Goal: Task Accomplishment & Management: Use online tool/utility

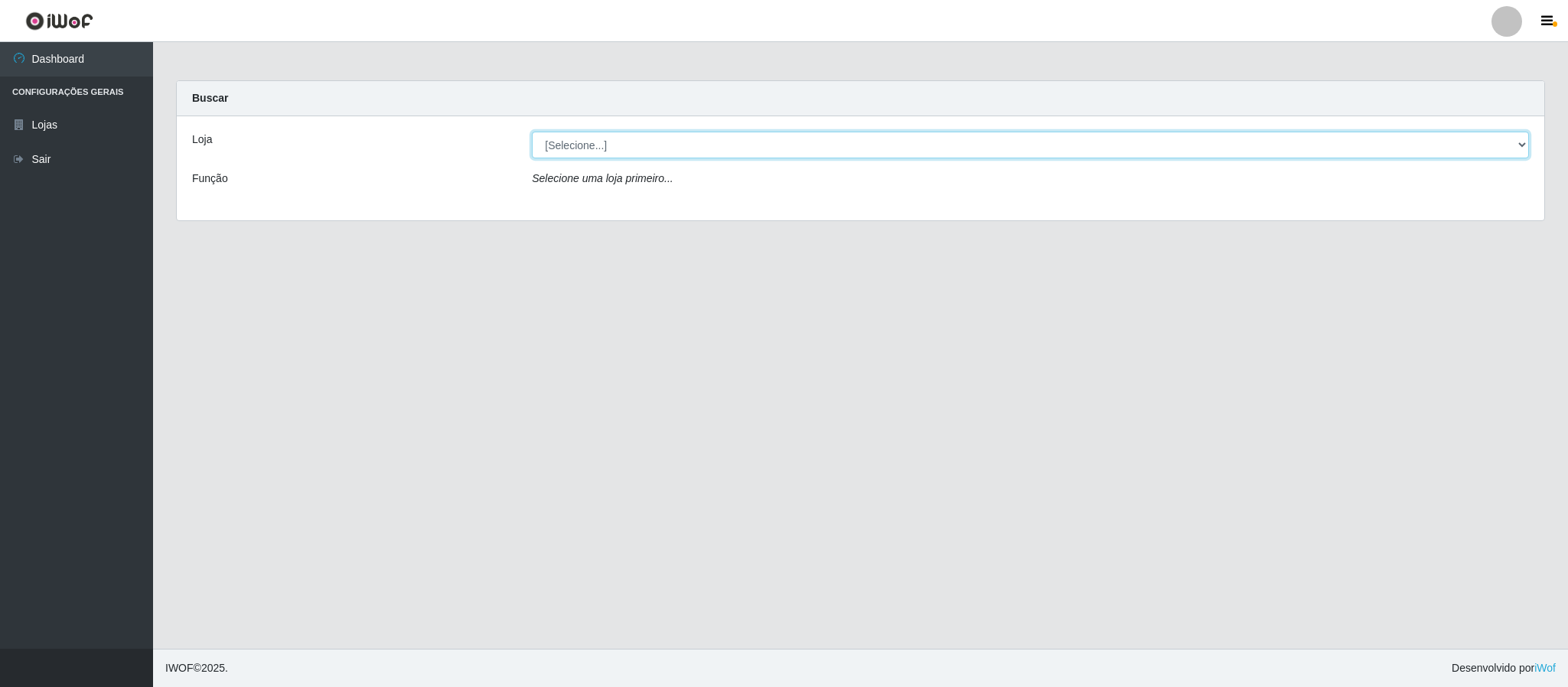
click at [1517, 149] on select "[Selecione...] Queiroz Atacadão - Coophab" at bounding box center [1030, 145] width 997 height 27
select select "463"
click at [532, 132] on select "[Selecione...] Queiroz Atacadão - Coophab" at bounding box center [1030, 145] width 997 height 27
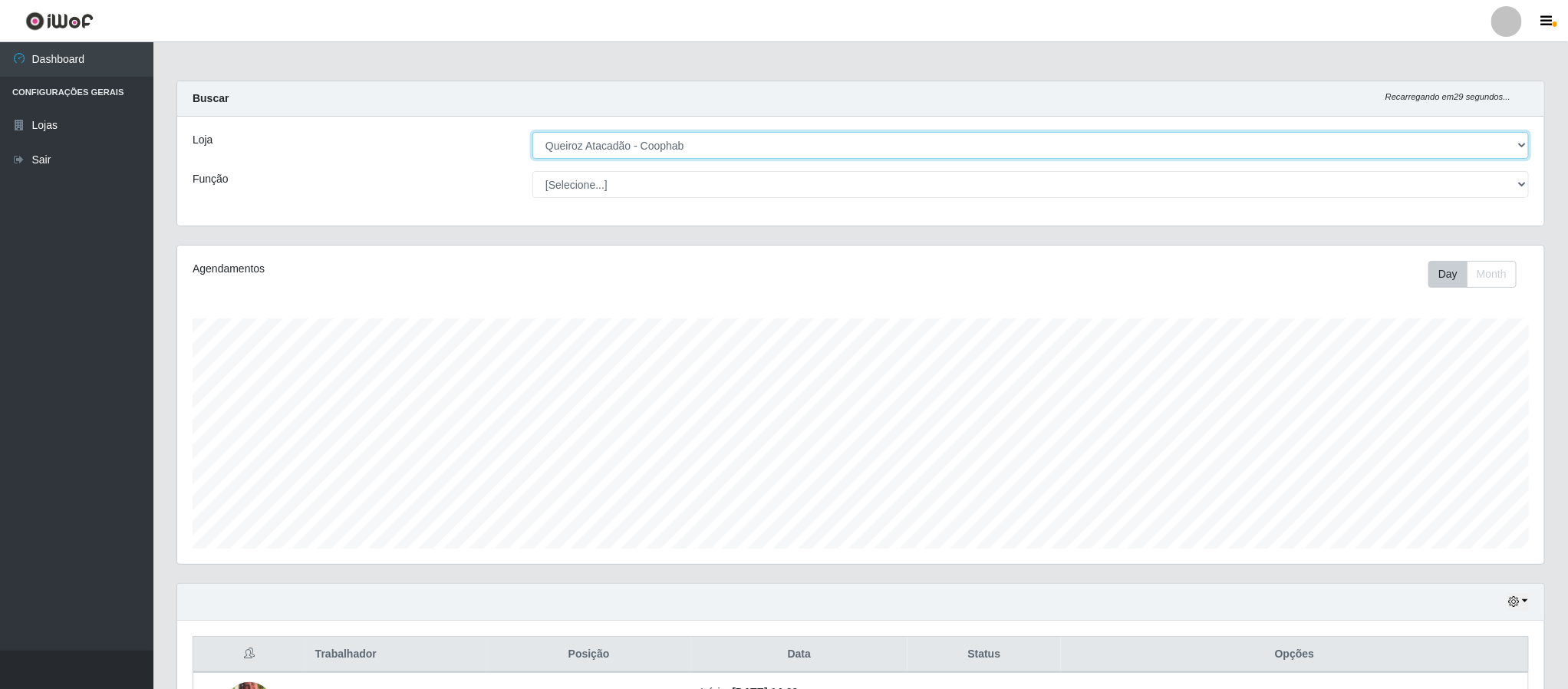
scroll to position [320, 1365]
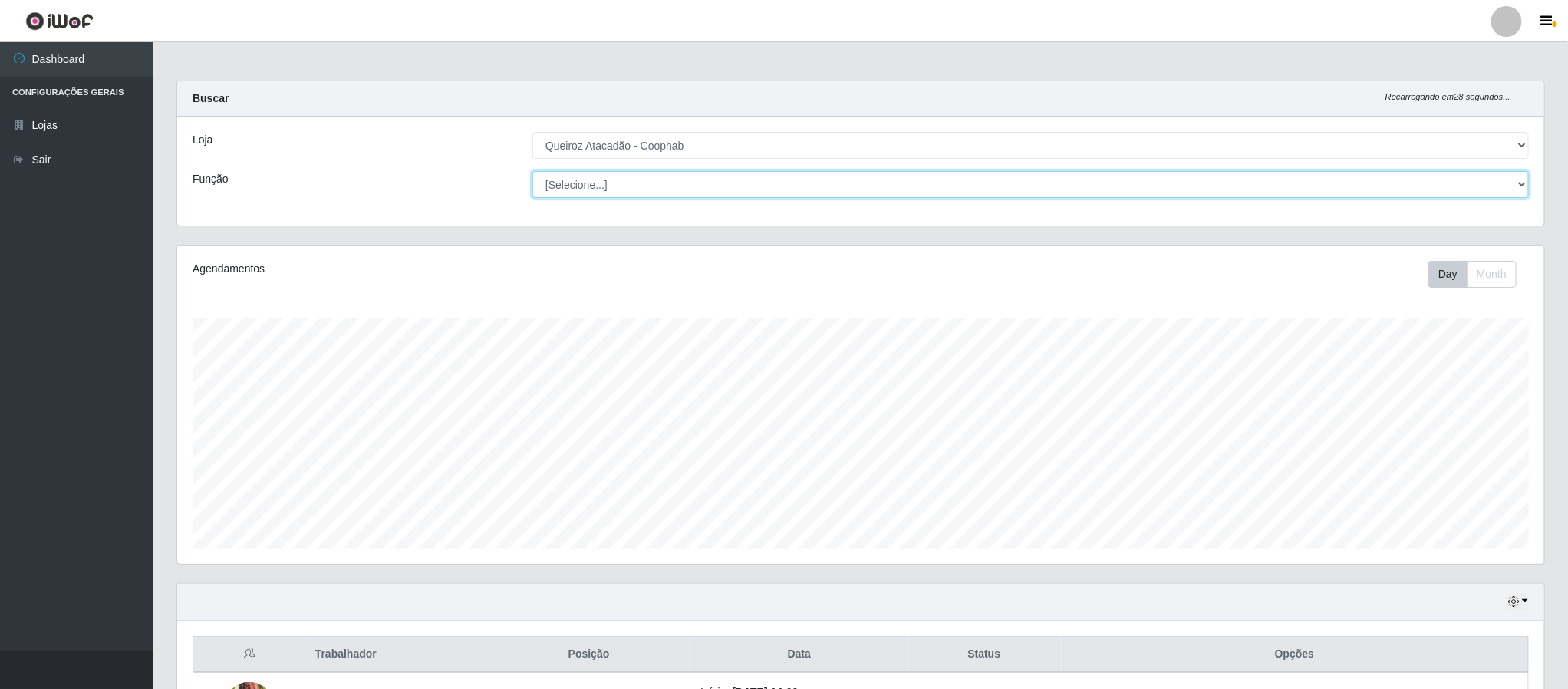
click at [760, 180] on select "[Selecione...] ASG ASG + ASG ++ Embalador Embalador + Embalador ++ Operador de …" at bounding box center [1030, 185] width 997 height 27
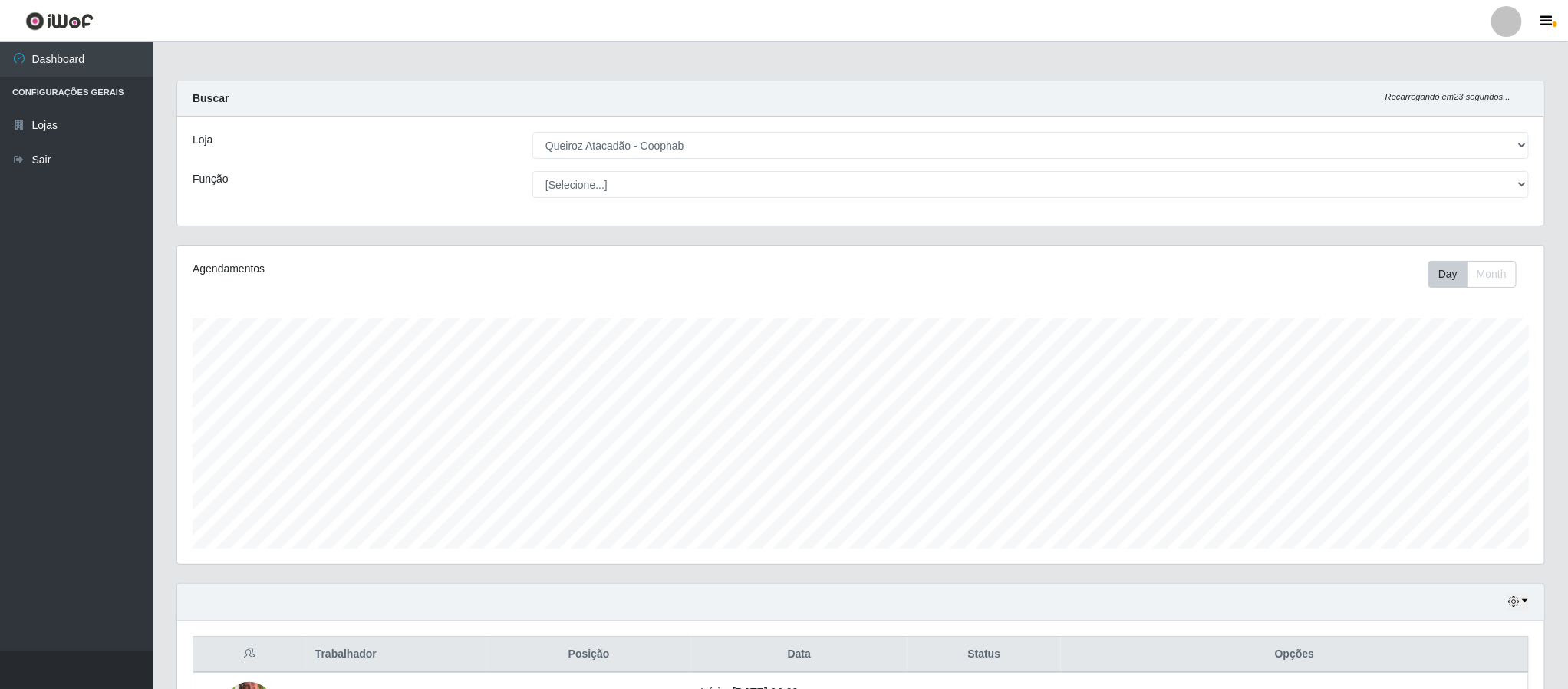
click at [339, 168] on div "Loja [Selecione...] Queiroz Atacadão - Coophab Função [Selecione...] ASG ASG + …" at bounding box center [860, 171] width 1367 height 109
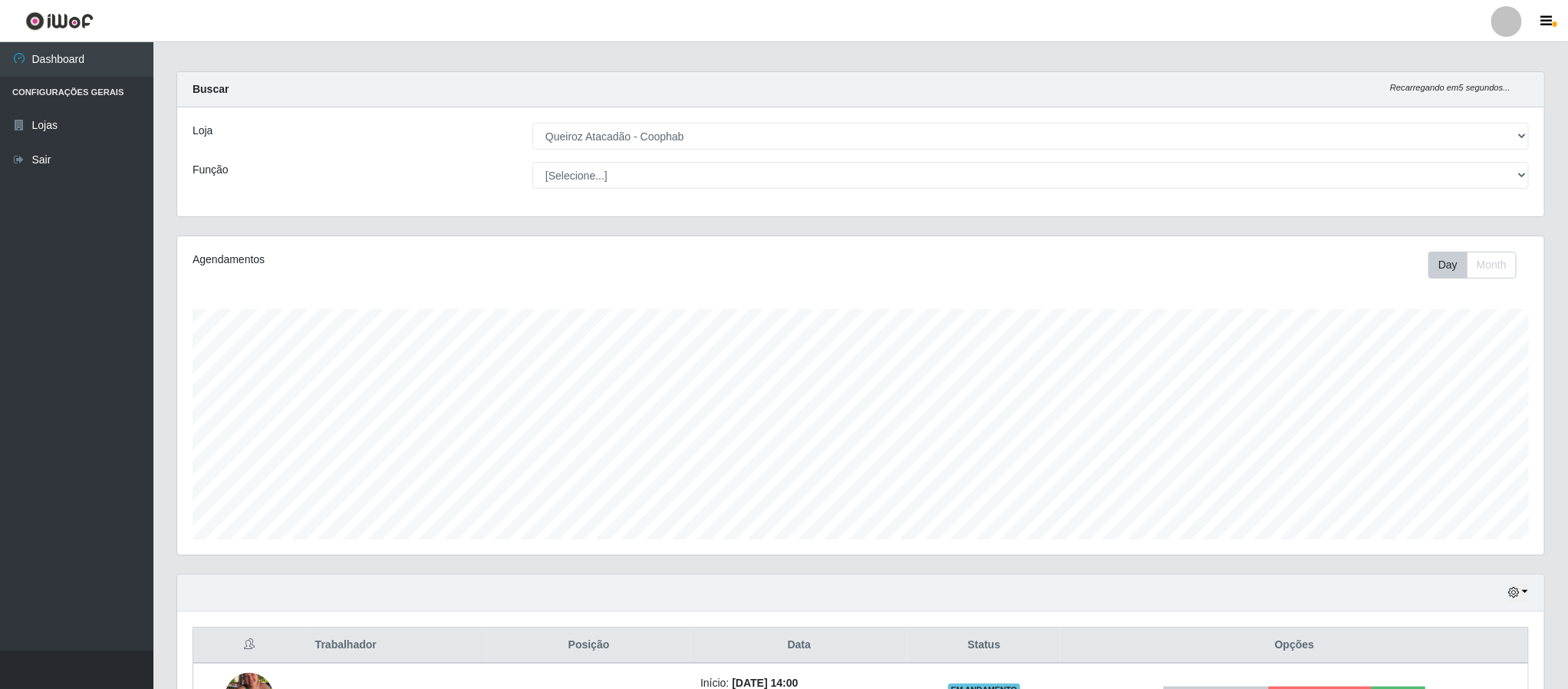
scroll to position [0, 0]
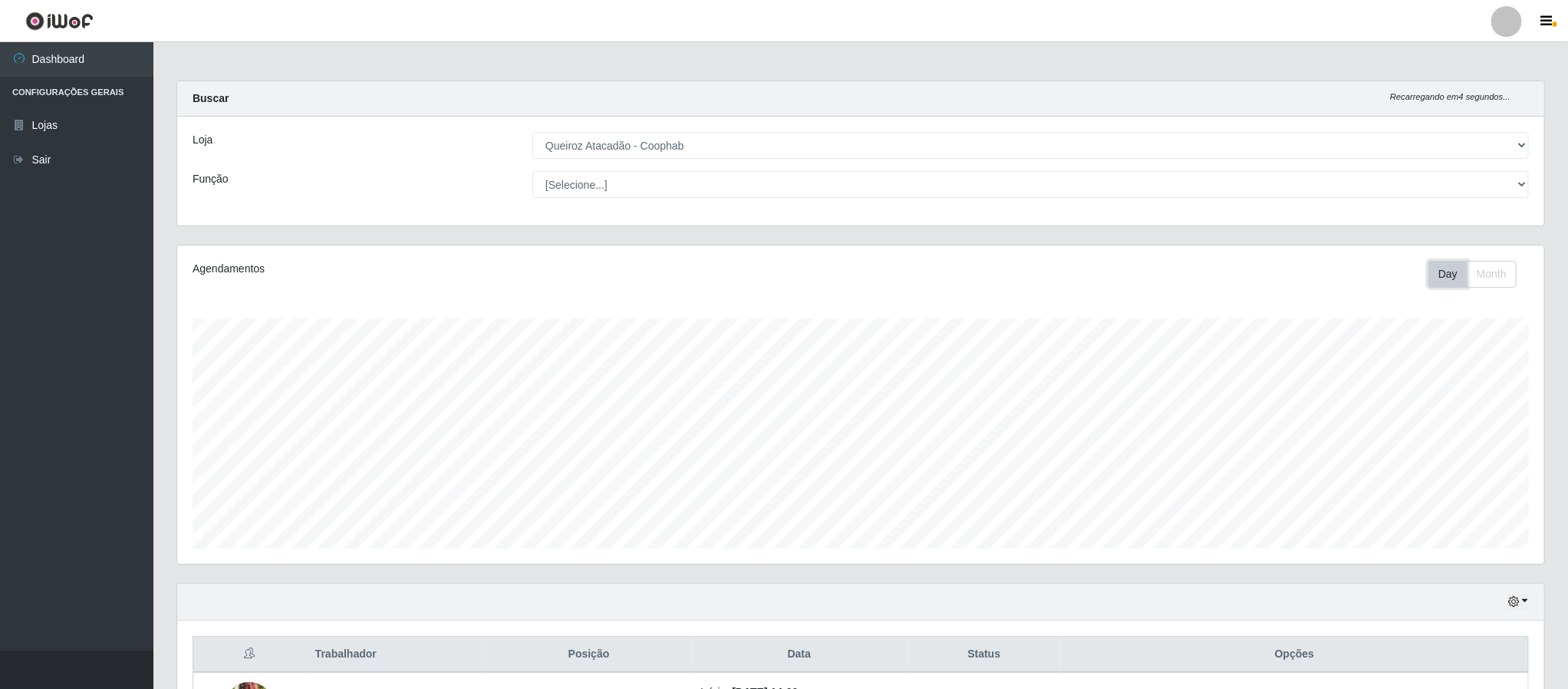
click at [1447, 274] on button "Day" at bounding box center [1448, 274] width 39 height 27
click at [1501, 272] on button "Month" at bounding box center [1492, 274] width 50 height 27
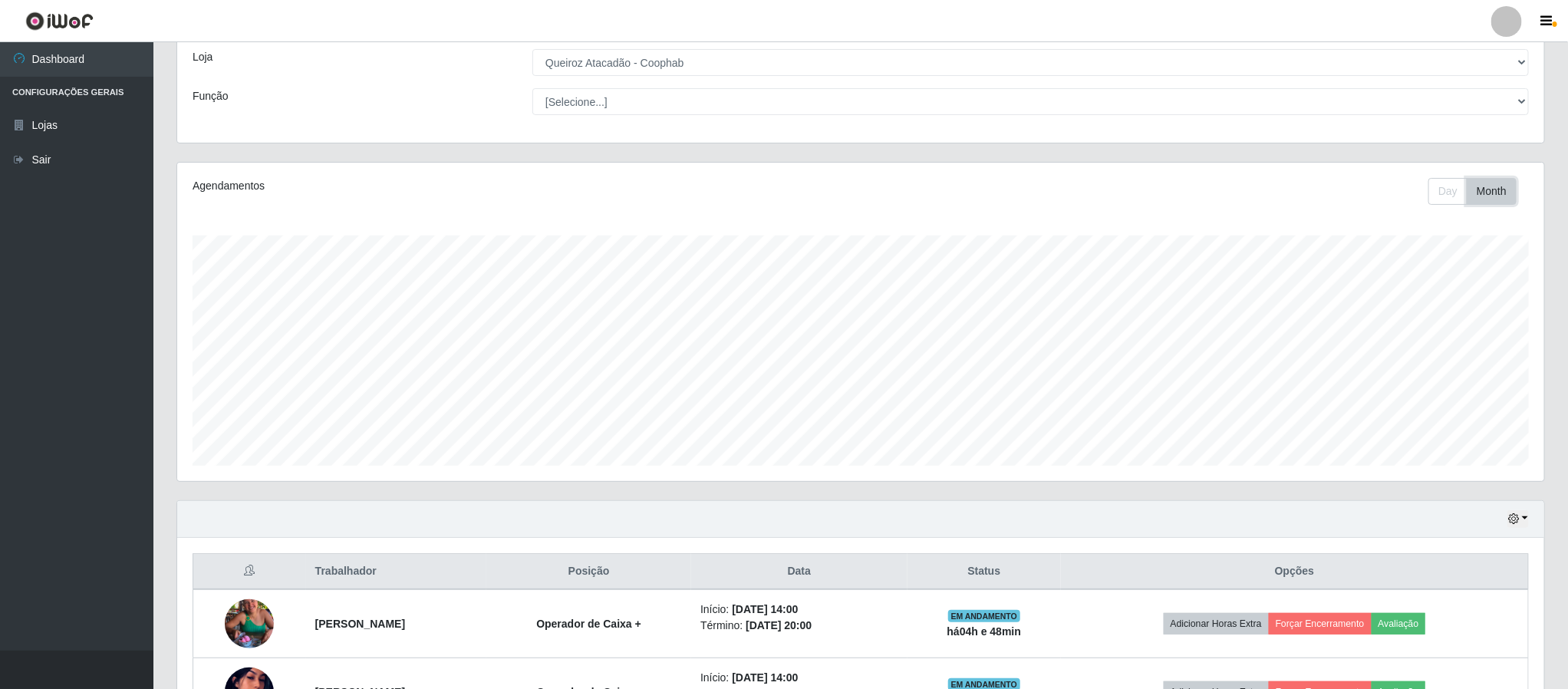
scroll to position [198, 0]
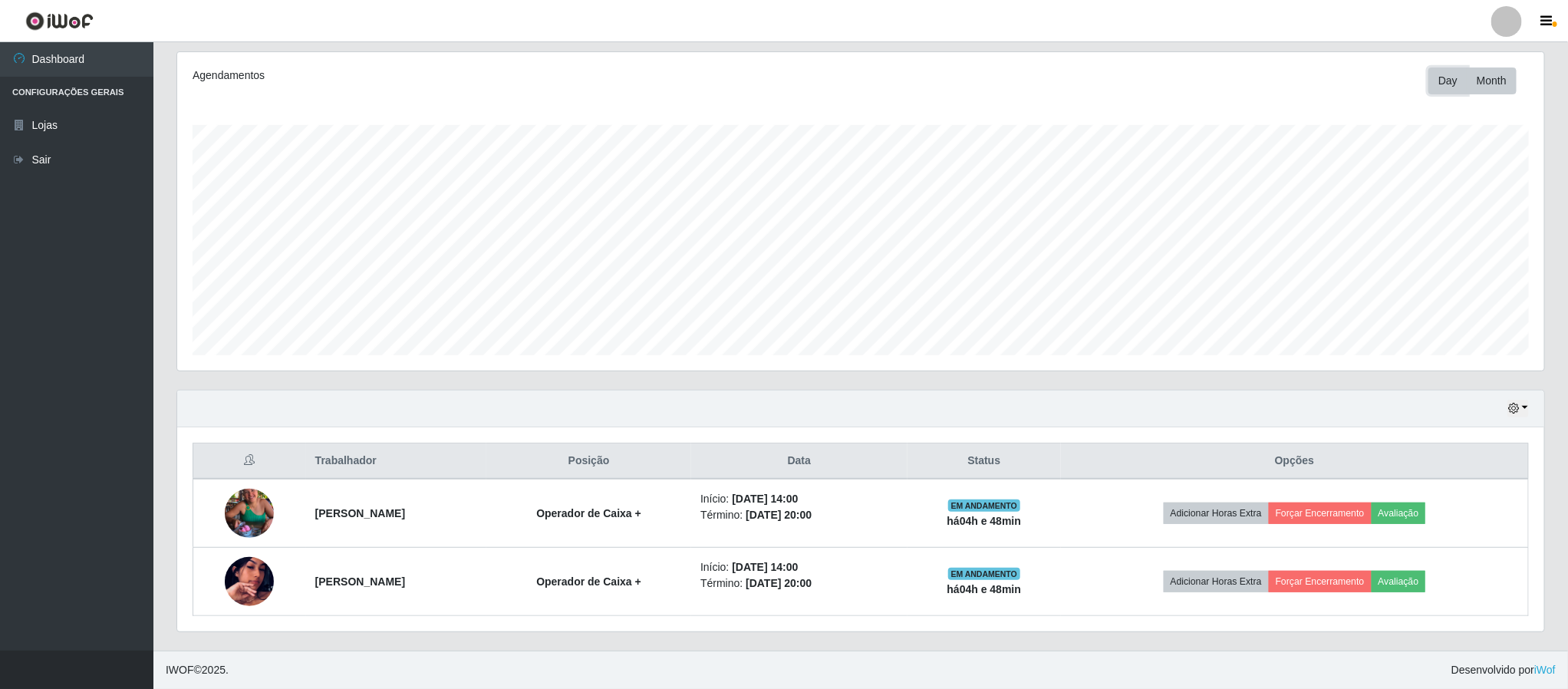
click at [1432, 74] on button "Day" at bounding box center [1448, 81] width 39 height 27
click at [1510, 402] on icon "button" at bounding box center [1513, 408] width 11 height 11
click at [1430, 454] on button "1 dia" at bounding box center [1466, 468] width 121 height 32
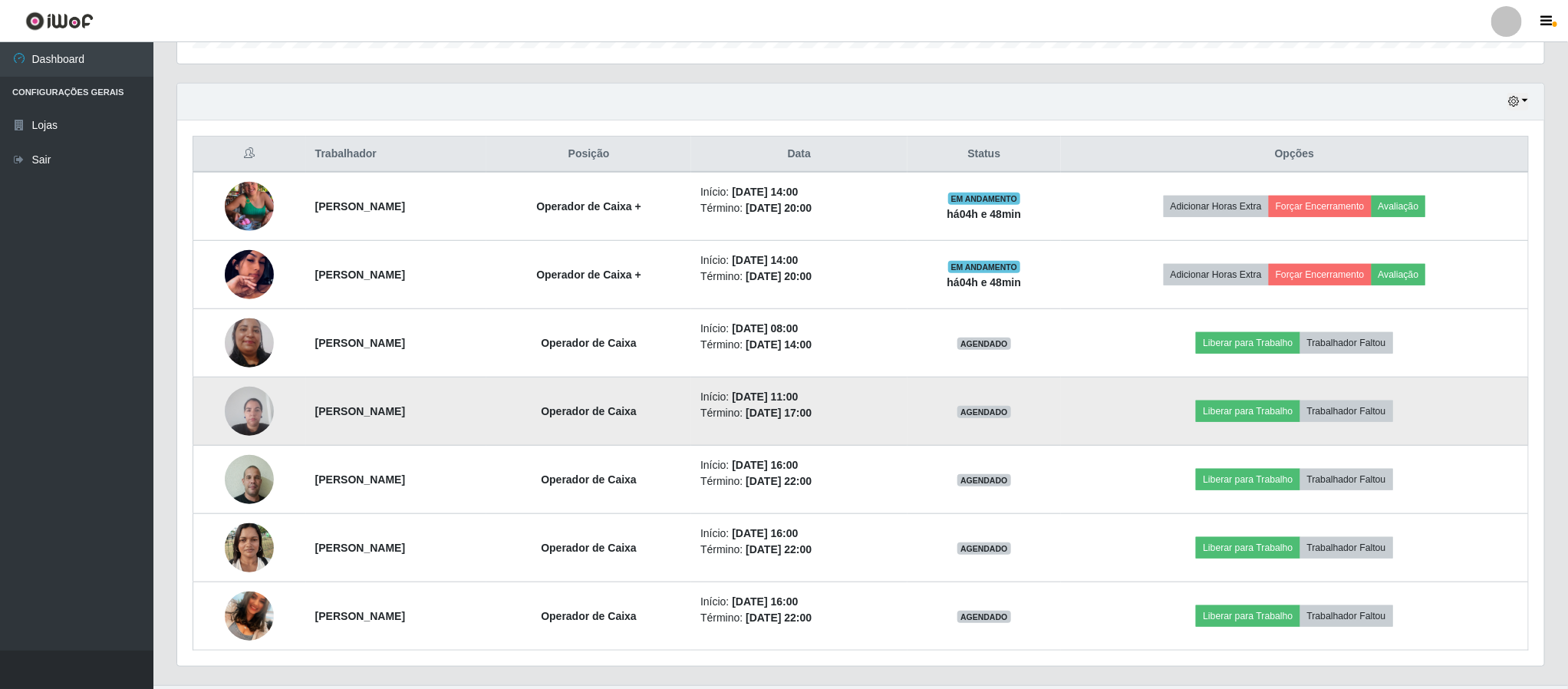
scroll to position [541, 0]
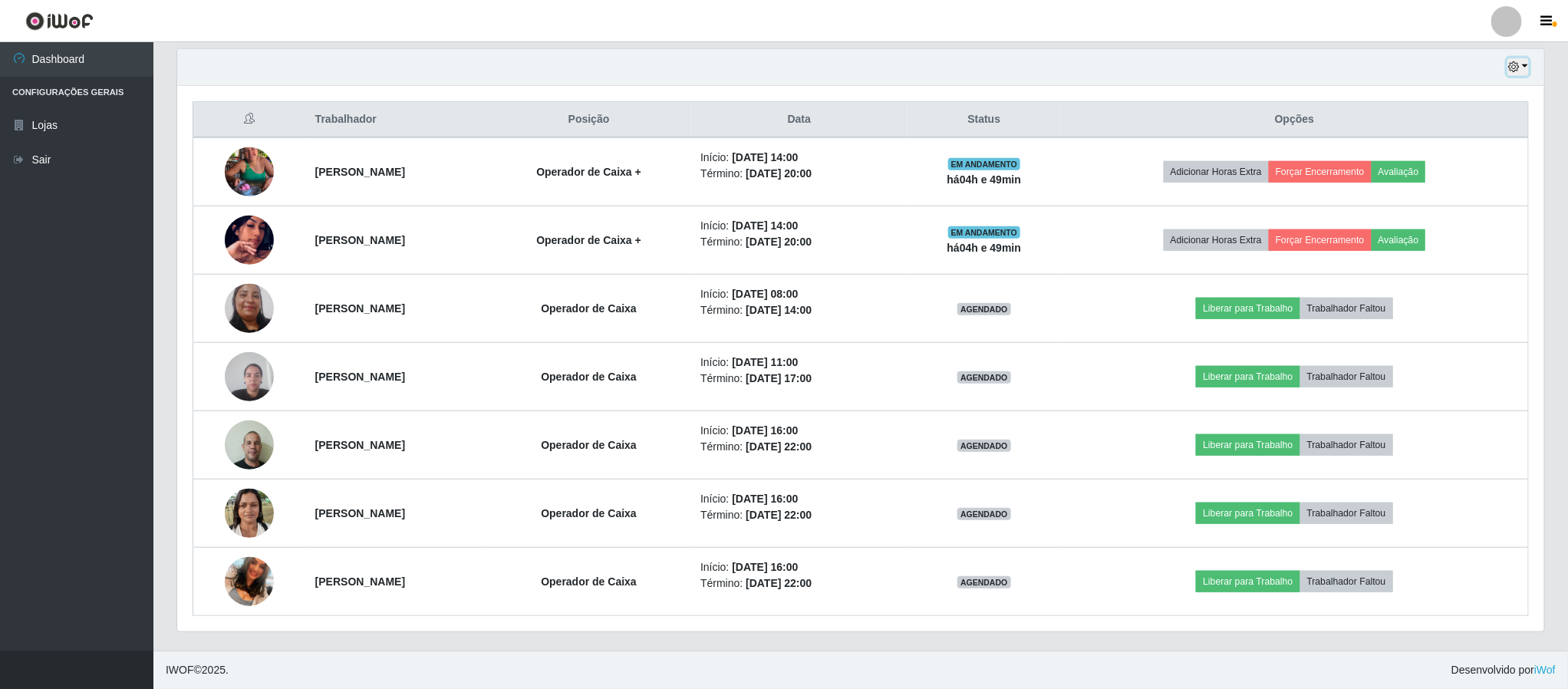
click at [1510, 64] on icon "button" at bounding box center [1513, 67] width 11 height 11
click at [1431, 155] on button "3 dias" at bounding box center [1466, 159] width 121 height 32
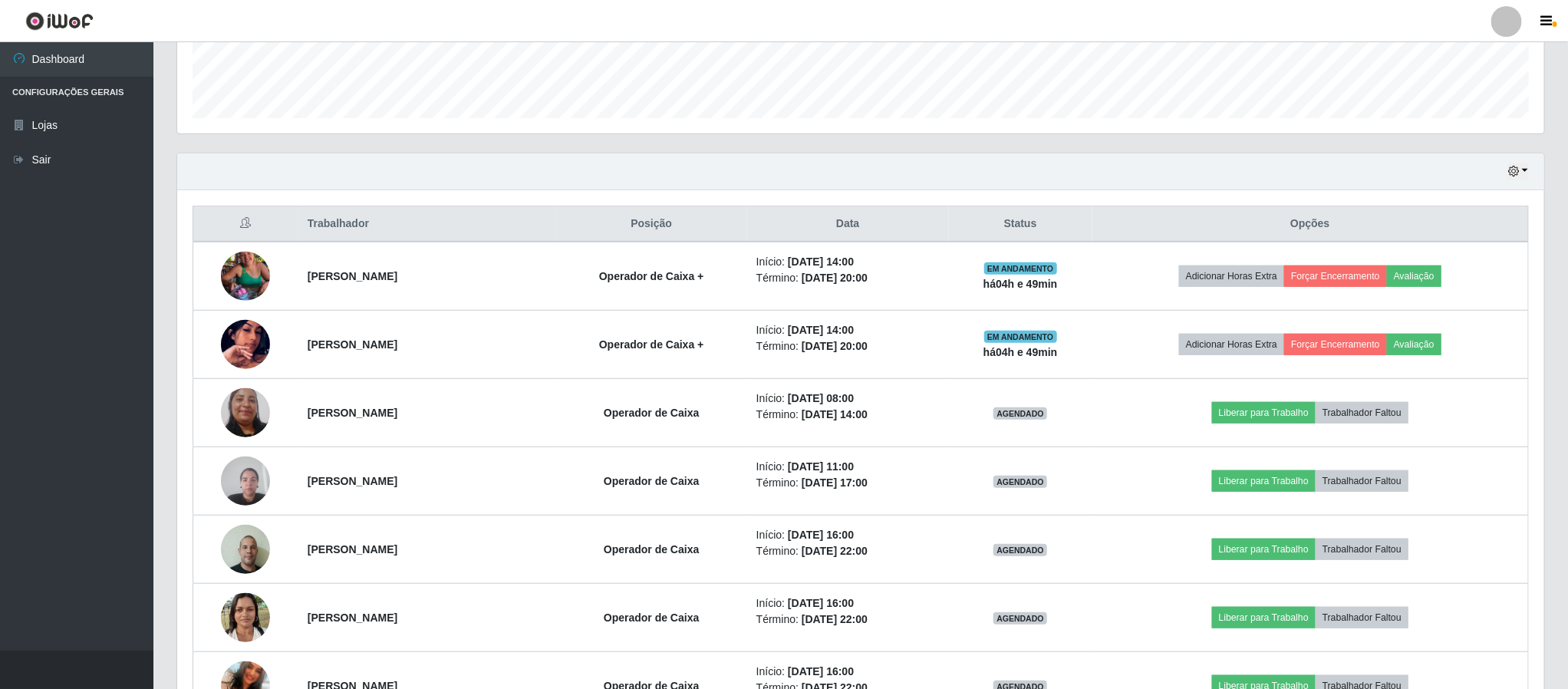
scroll to position [377, 0]
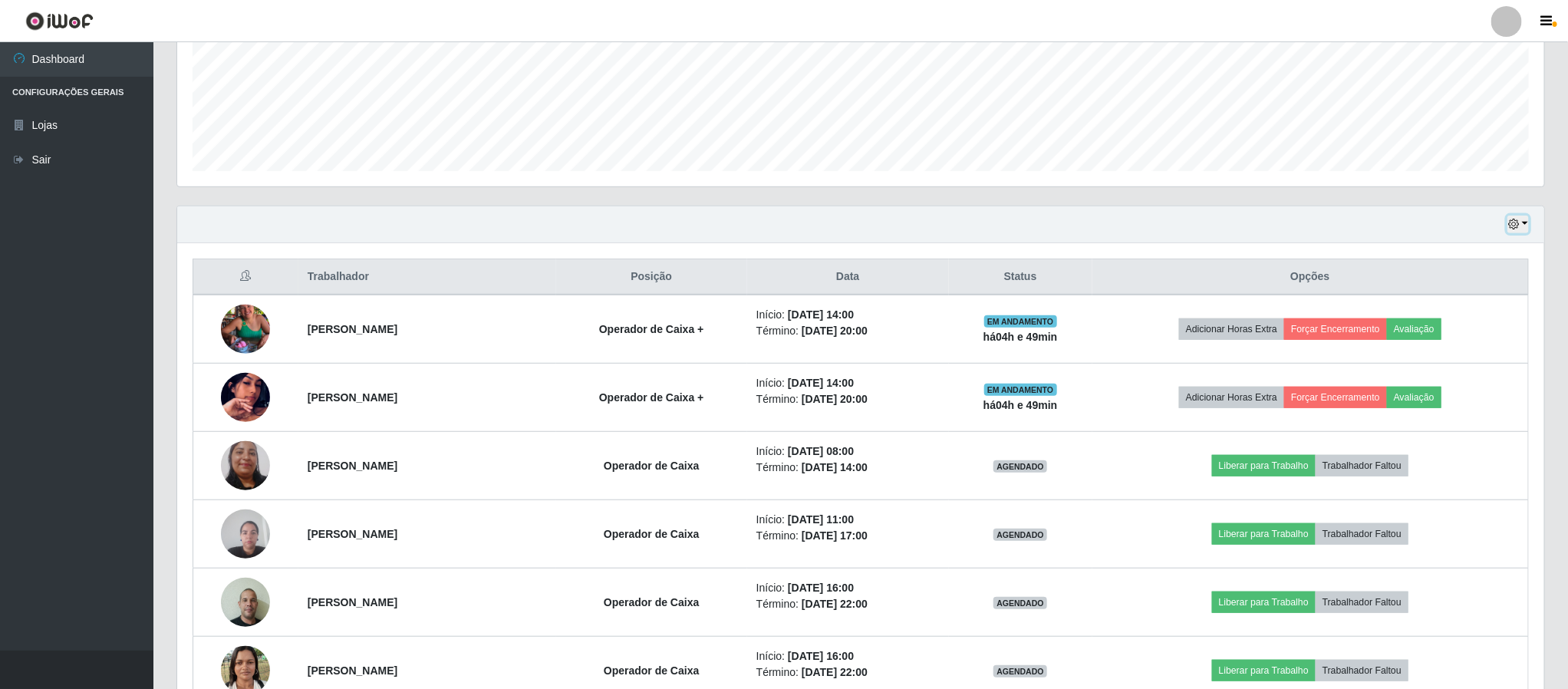
click at [1514, 229] on icon "button" at bounding box center [1513, 224] width 11 height 11
click at [1441, 355] on button "1 Semana" at bounding box center [1466, 348] width 121 height 32
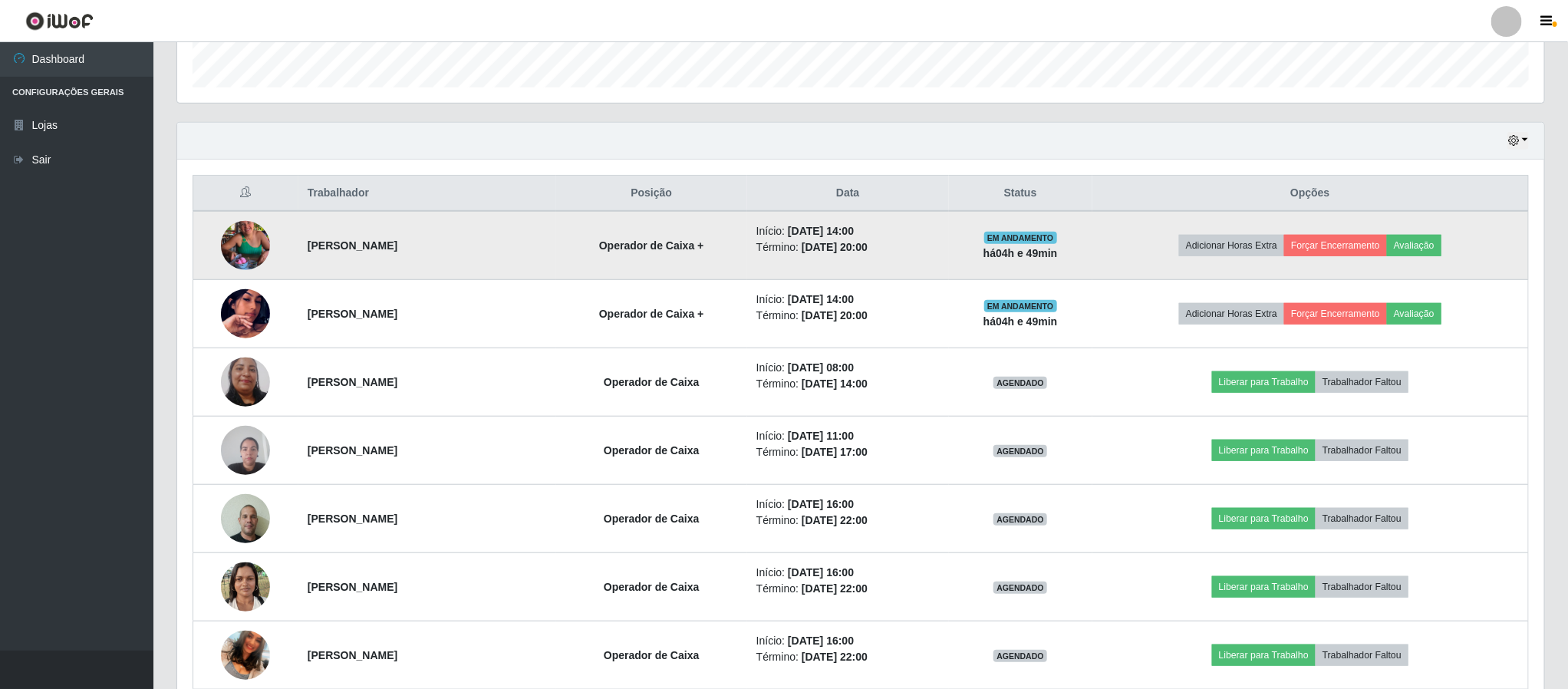
scroll to position [422, 0]
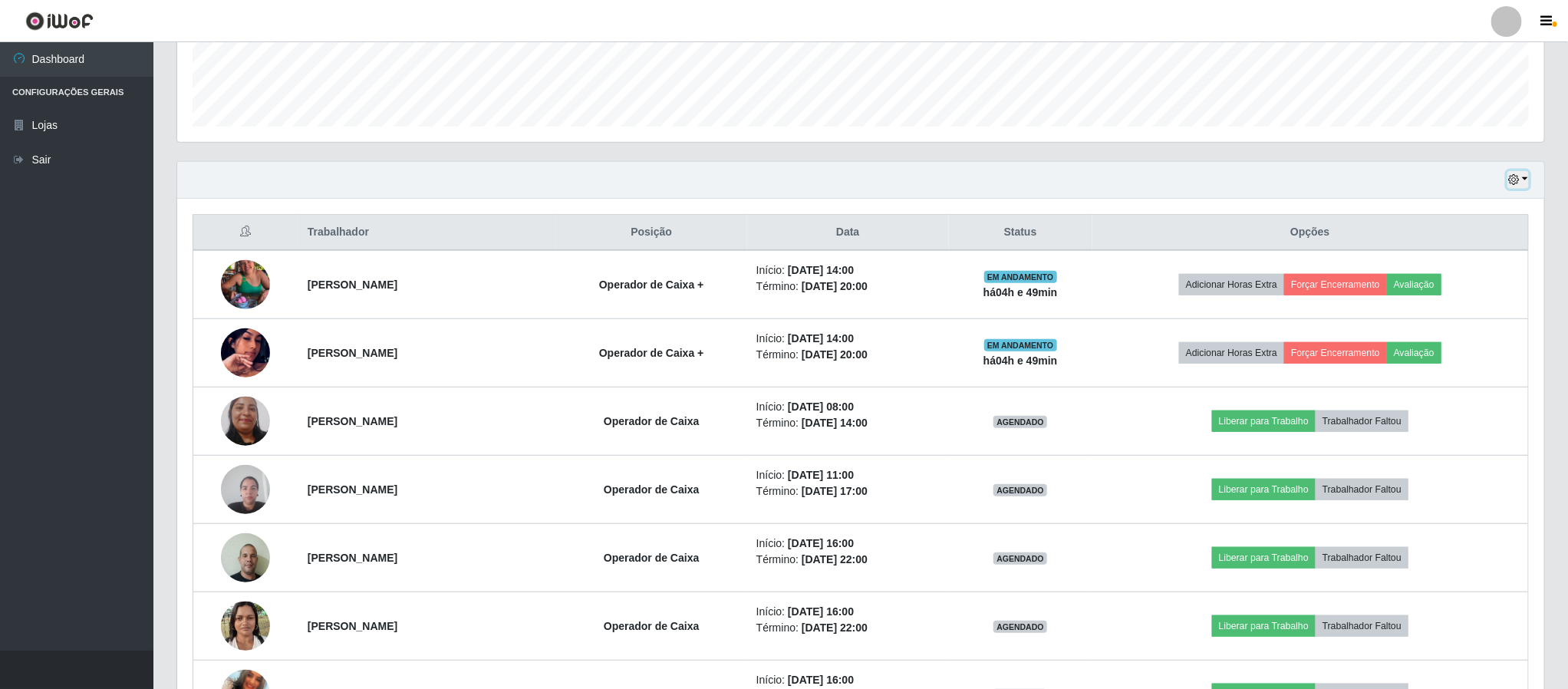
click at [1519, 184] on icon "button" at bounding box center [1513, 179] width 11 height 11
click at [1430, 212] on button "Hoje" at bounding box center [1466, 207] width 121 height 32
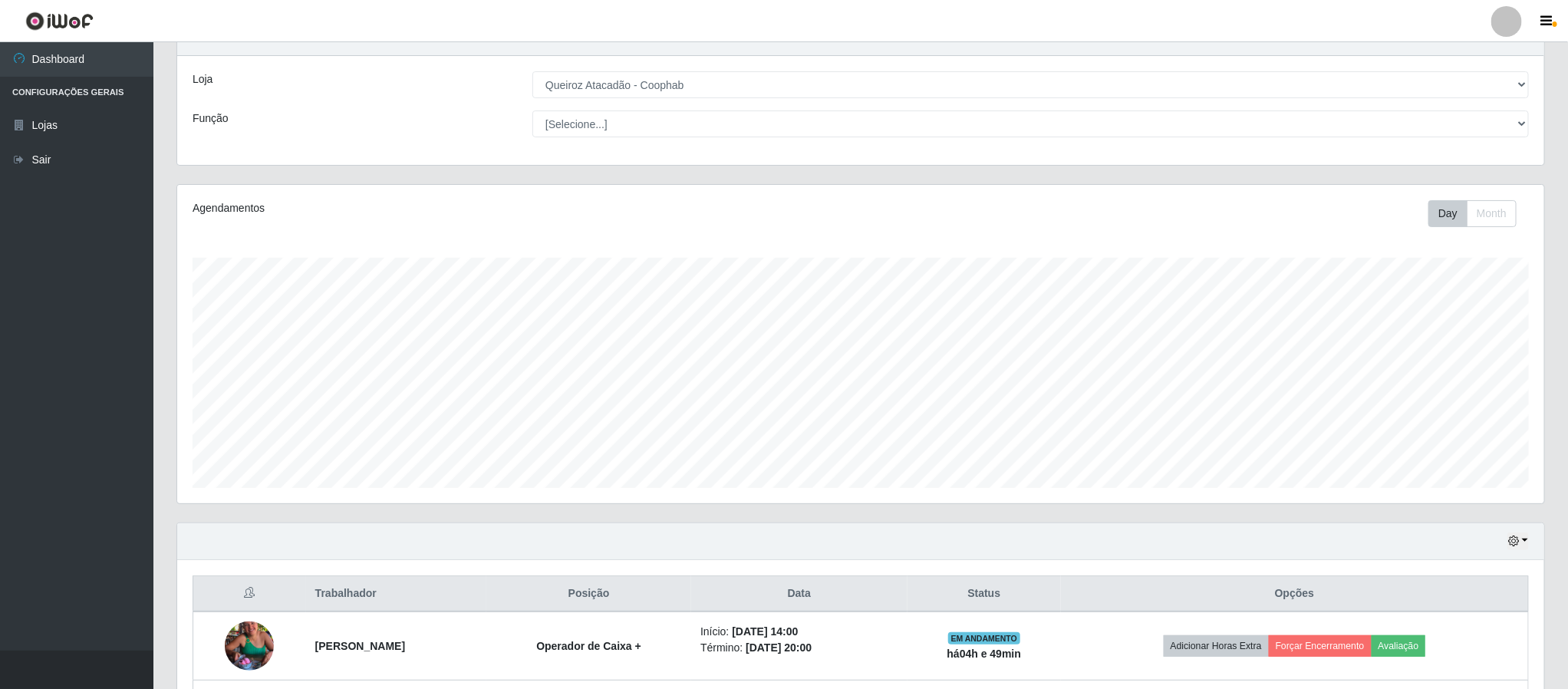
scroll to position [198, 0]
